Goal: Task Accomplishment & Management: Manage account settings

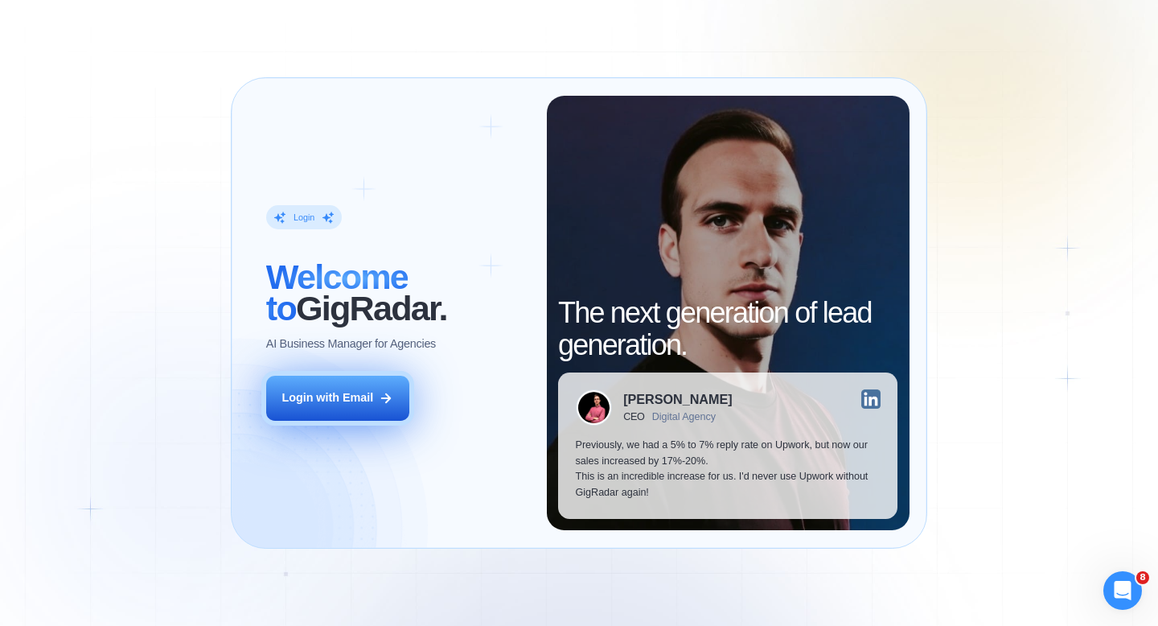
click at [367, 403] on div "Login with Email" at bounding box center [328, 398] width 92 height 16
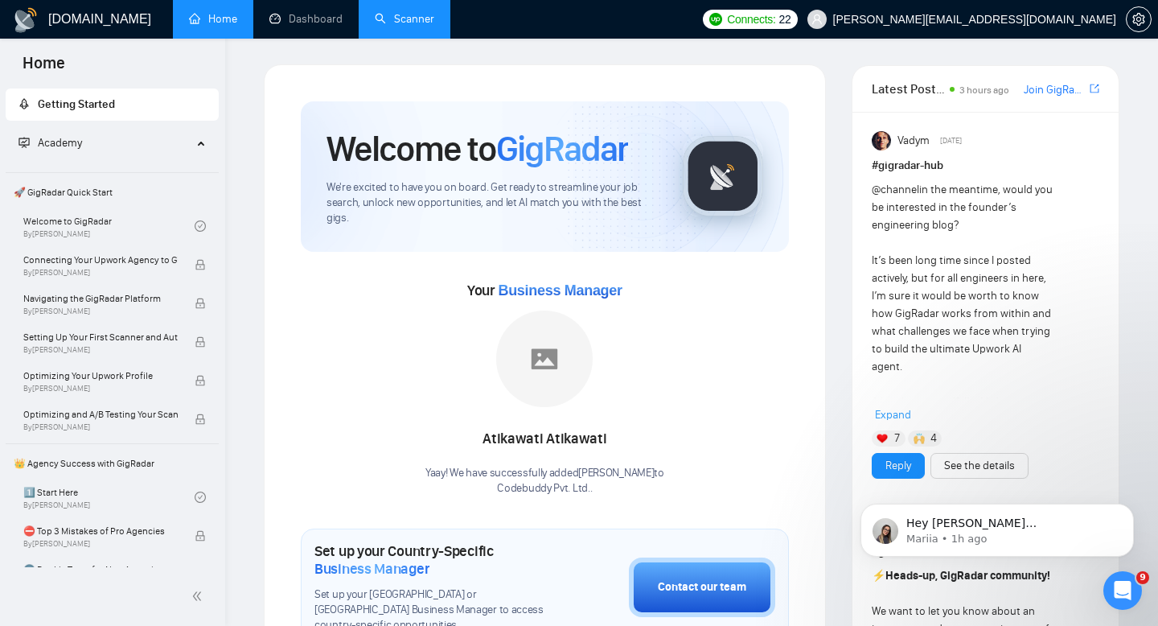
click at [409, 26] on link "Scanner" at bounding box center [405, 19] width 60 height 14
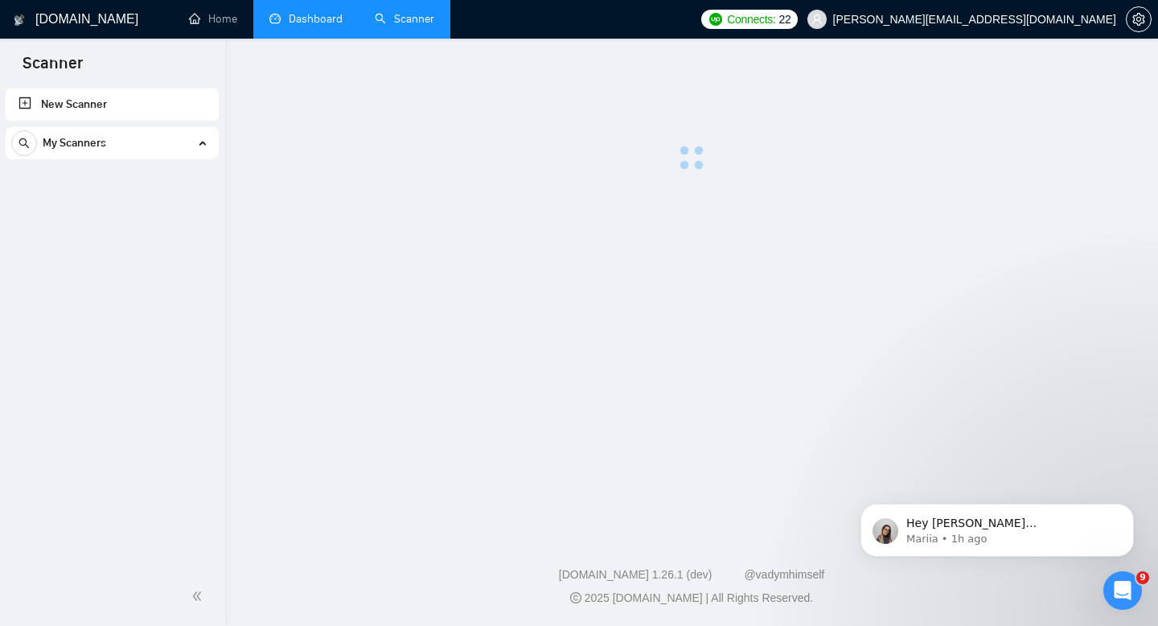
click at [324, 26] on link "Dashboard" at bounding box center [306, 19] width 73 height 14
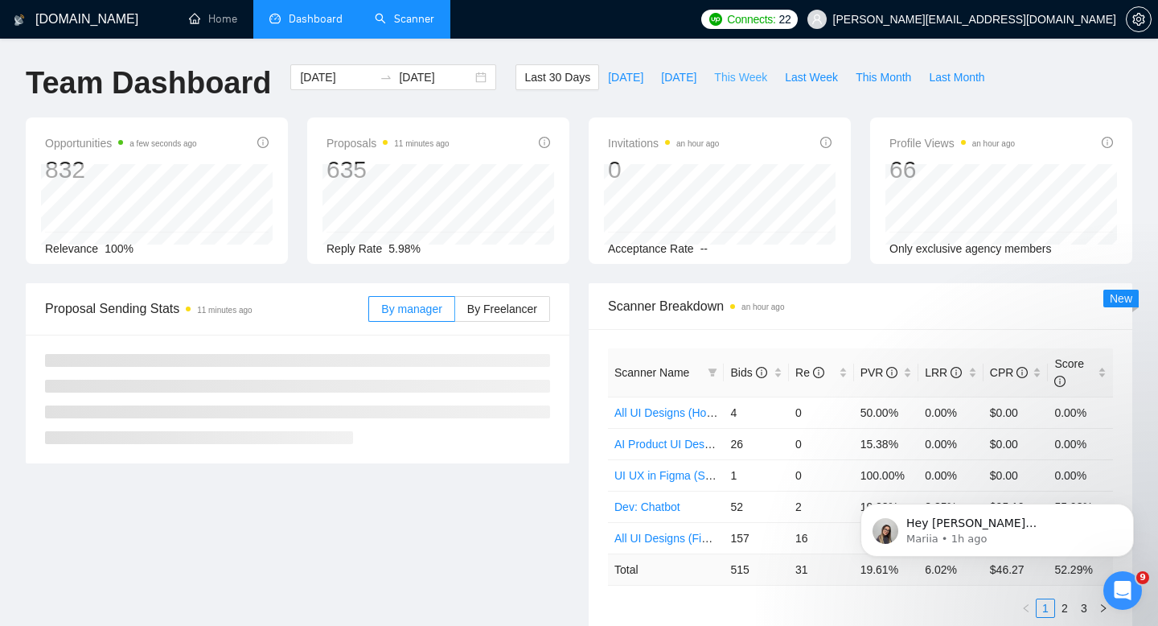
click at [756, 78] on span "This Week" at bounding box center [740, 77] width 53 height 18
type input "[DATE]"
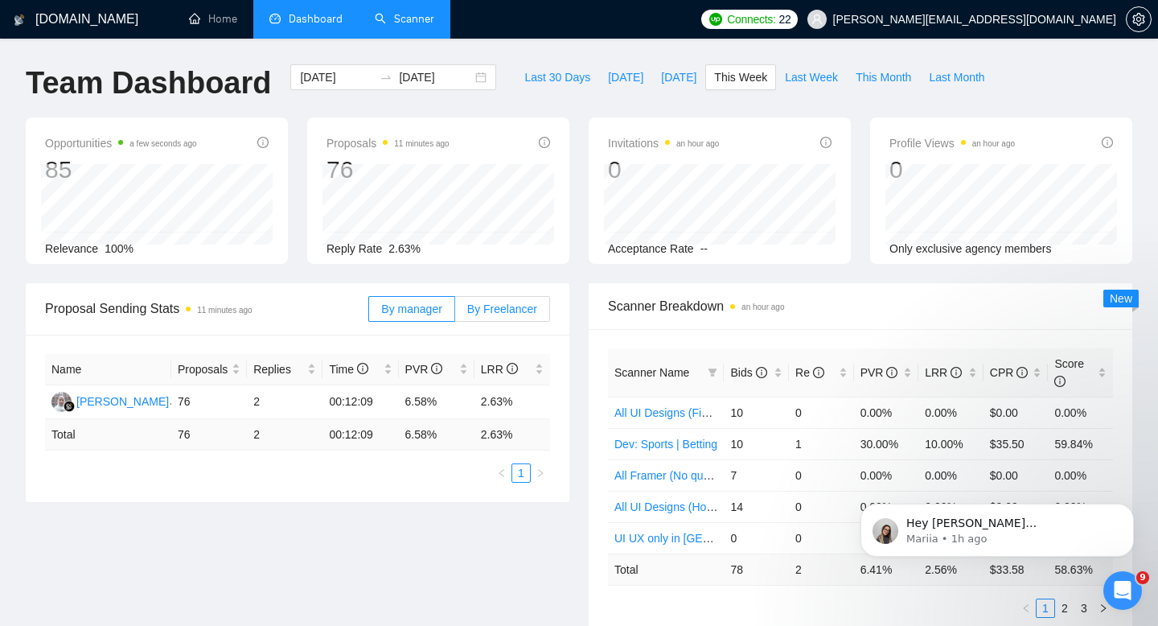
click at [498, 316] on label "By Freelancer" at bounding box center [502, 309] width 95 height 26
click at [455, 313] on input "By Freelancer" at bounding box center [455, 313] width 0 height 0
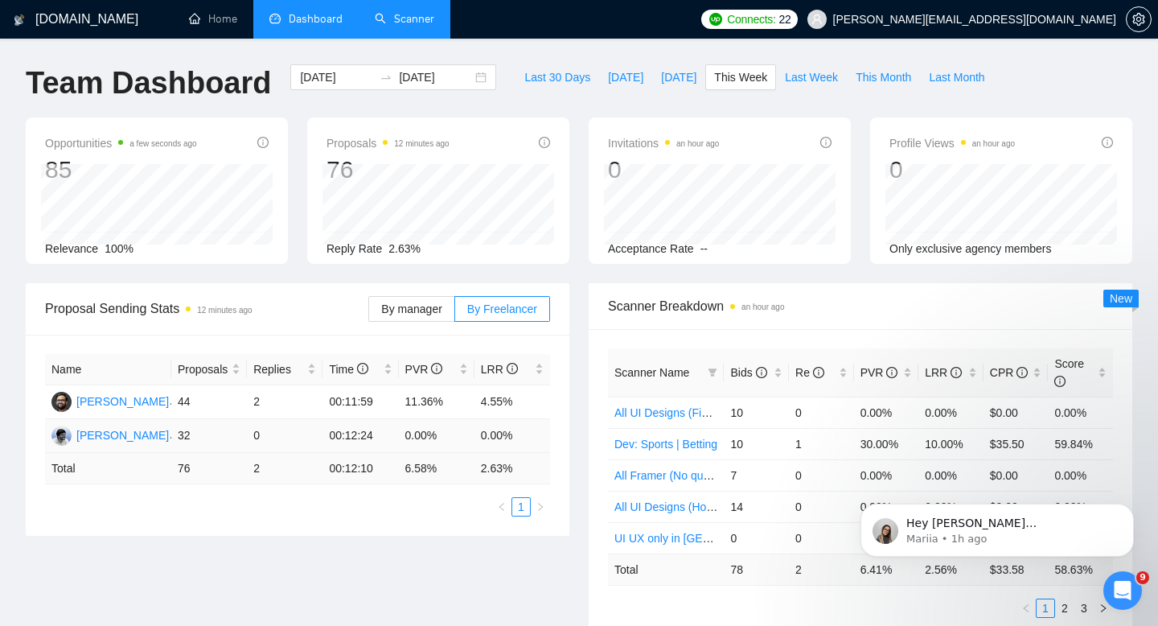
click at [259, 422] on td "0" at bounding box center [285, 436] width 76 height 34
click at [259, 442] on td "0" at bounding box center [285, 436] width 76 height 34
click at [938, 70] on span "Last Month" at bounding box center [957, 77] width 56 height 18
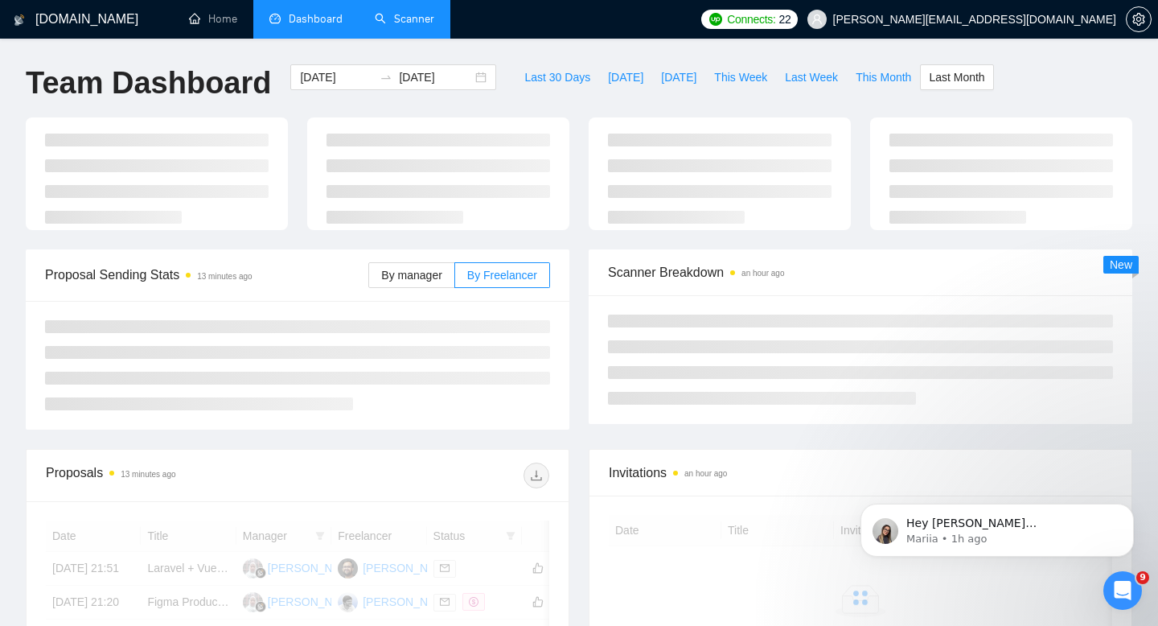
type input "[DATE]"
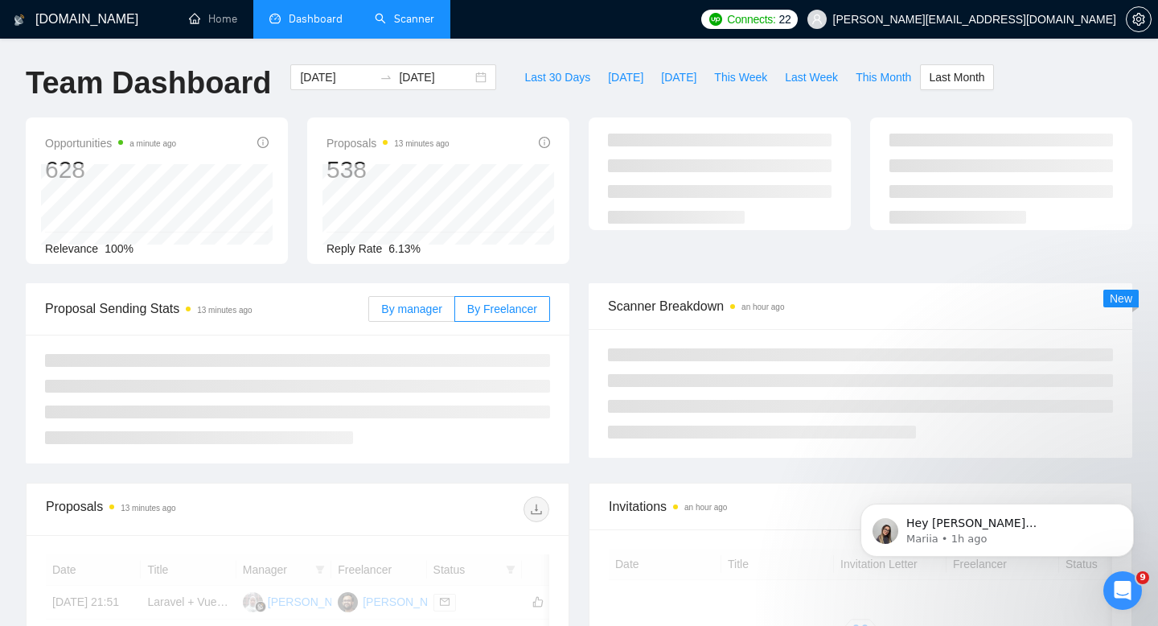
click at [414, 299] on label "By manager" at bounding box center [411, 309] width 86 height 26
click at [369, 313] on input "By manager" at bounding box center [369, 313] width 0 height 0
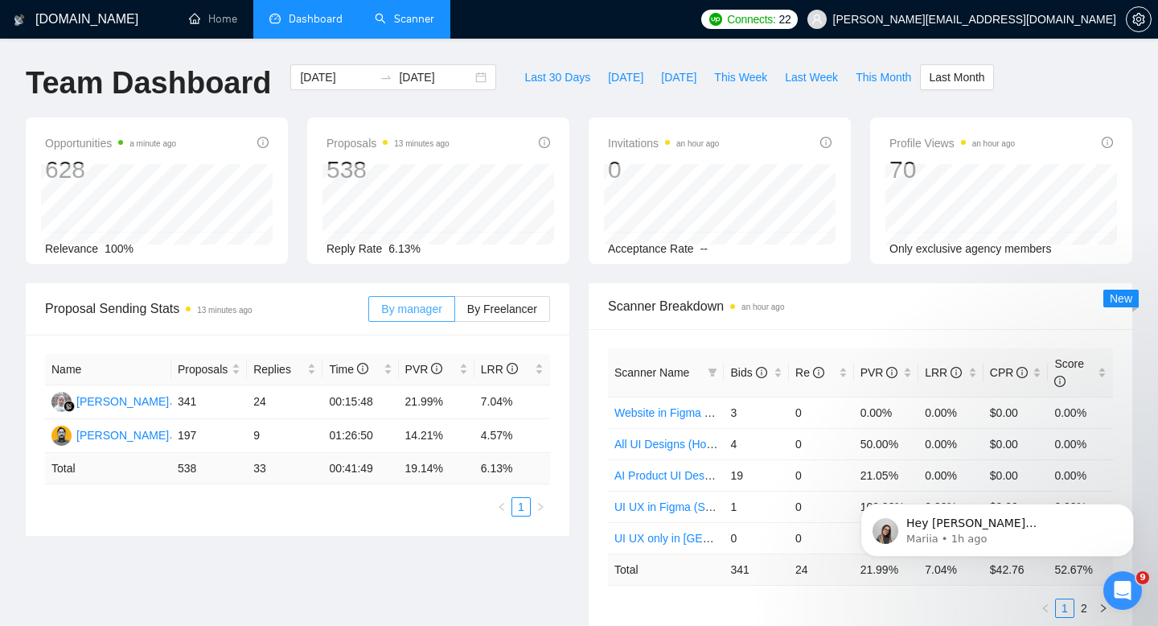
click at [413, 316] on label "By manager" at bounding box center [411, 309] width 86 height 26
click at [369, 313] on input "By manager" at bounding box center [369, 313] width 0 height 0
drag, startPoint x: 289, startPoint y: 405, endPoint x: 174, endPoint y: 401, distance: 115.1
click at [174, 401] on tr "[PERSON_NAME] 341 24 00:15:48 21.99% 7.04%" at bounding box center [297, 402] width 505 height 34
